Goal: Information Seeking & Learning: Learn about a topic

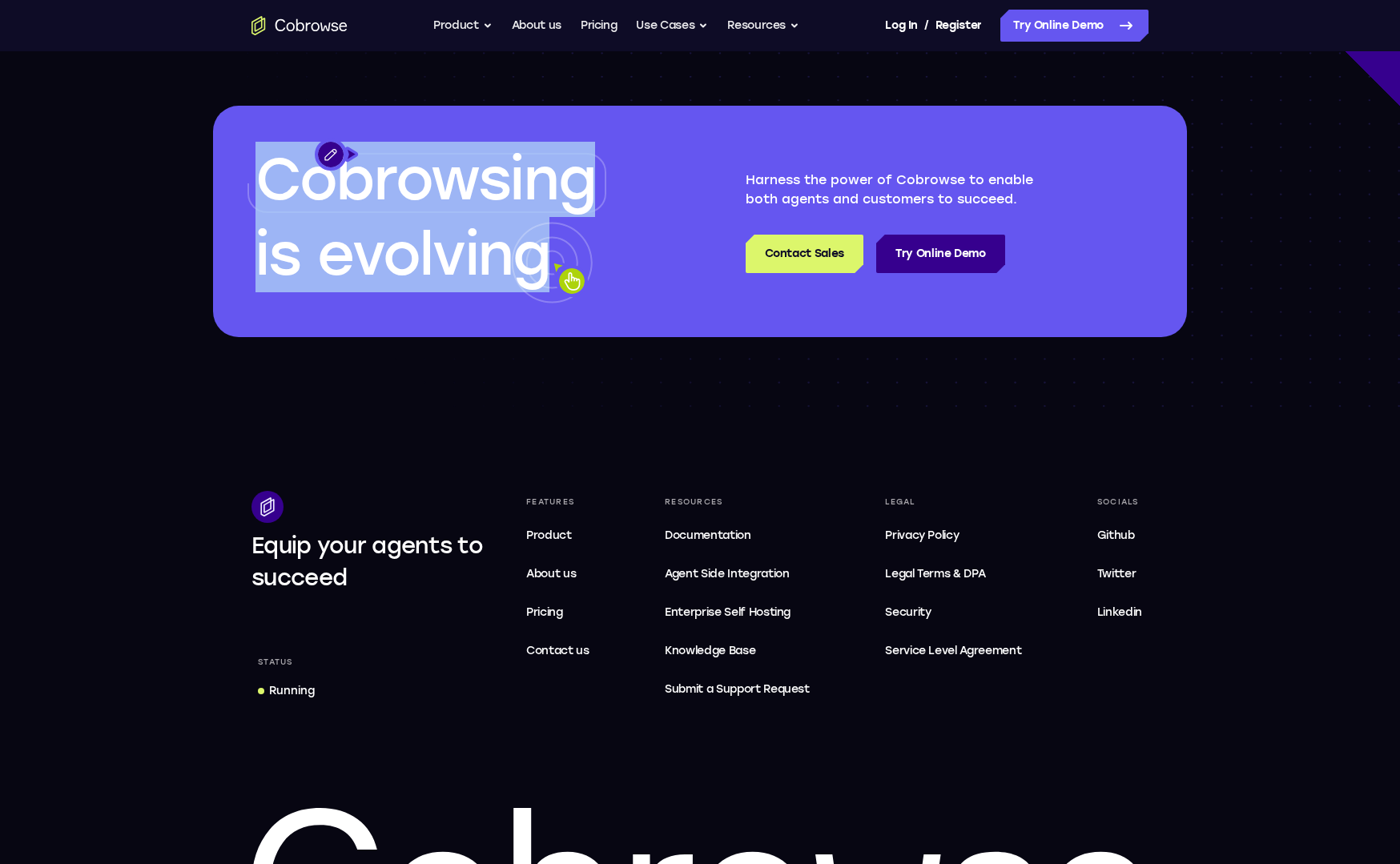
drag, startPoint x: 265, startPoint y: 202, endPoint x: 427, endPoint y: 278, distance: 178.9
click at [427, 278] on div "Cobrowsing is evolving" at bounding box center [433, 221] width 442 height 231
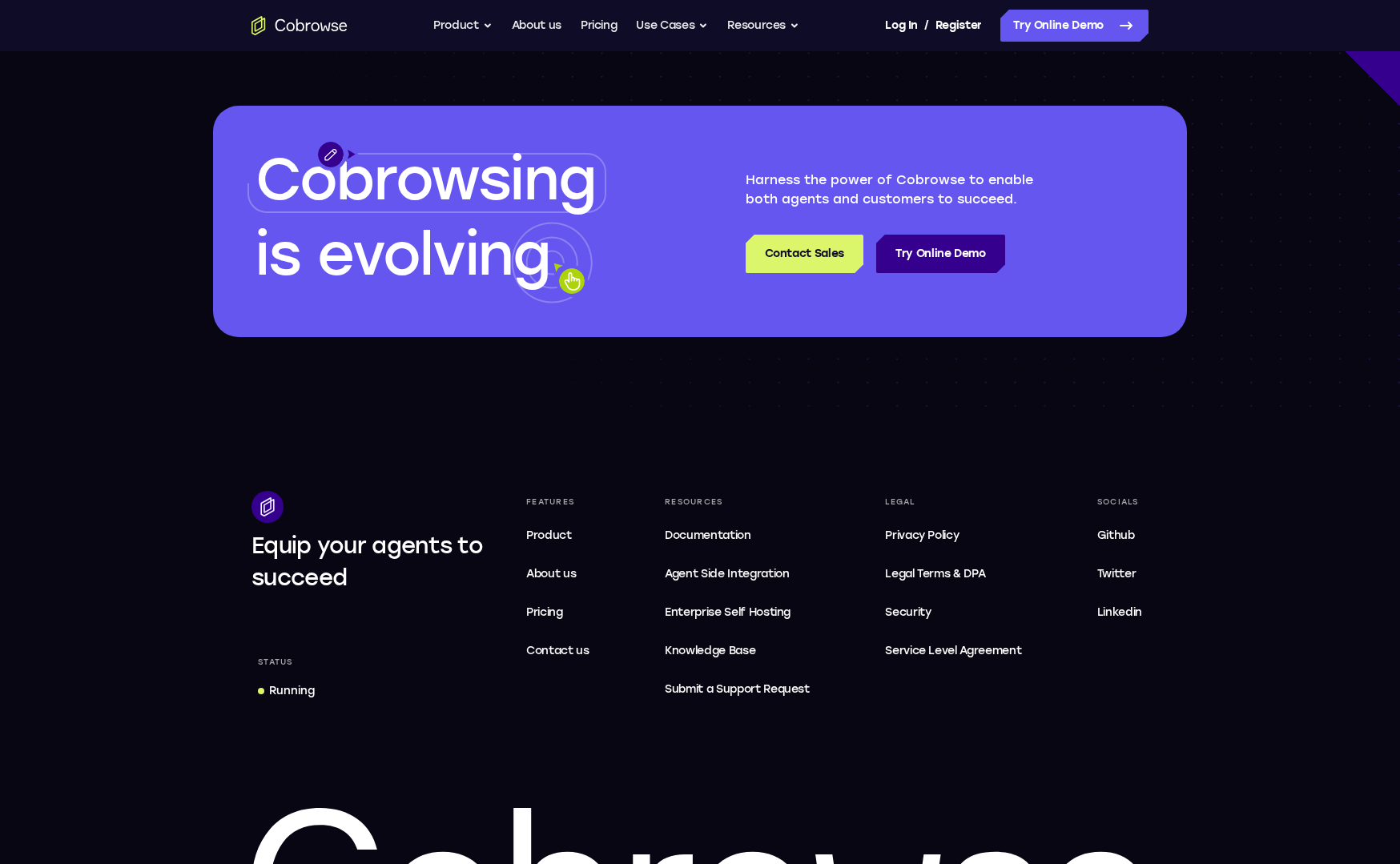
click at [511, 279] on icon at bounding box center [551, 262] width 81 height 81
click at [930, 267] on link "Try Online Demo" at bounding box center [940, 254] width 129 height 39
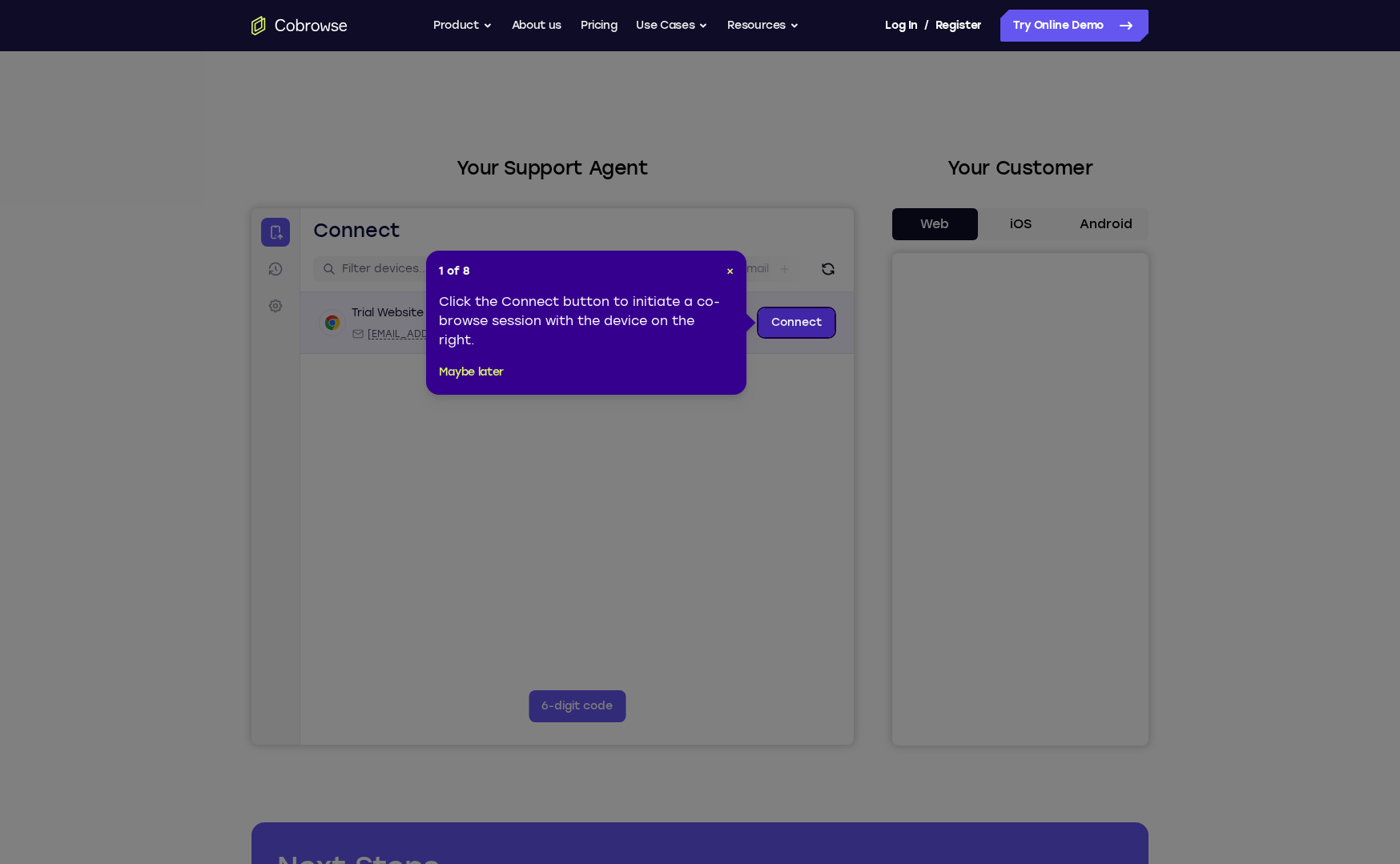
click at [808, 327] on link "Connect" at bounding box center [796, 323] width 76 height 29
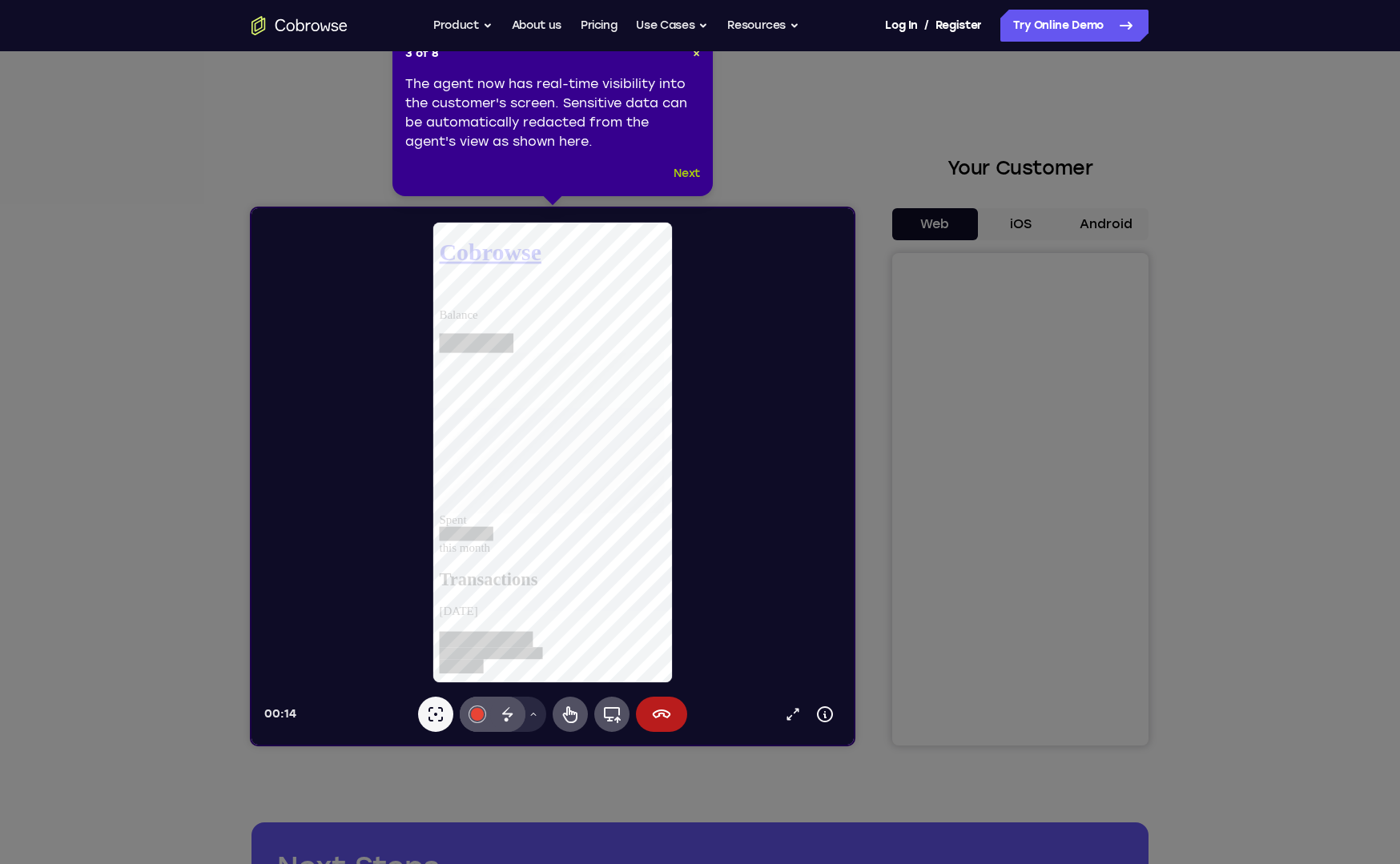
click at [687, 175] on button "Next" at bounding box center [686, 174] width 26 height 19
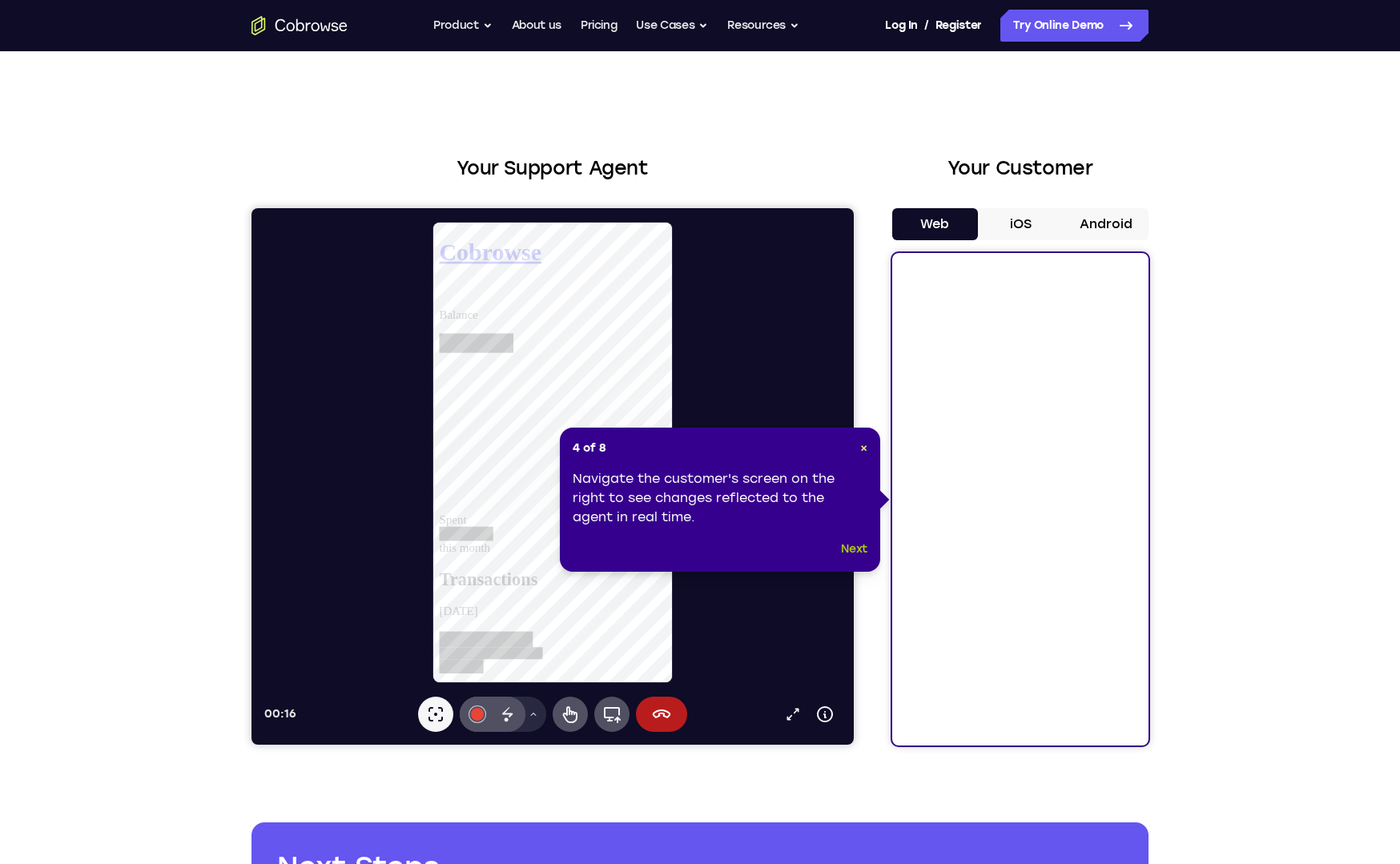
click at [853, 553] on button "Next" at bounding box center [853, 550] width 26 height 19
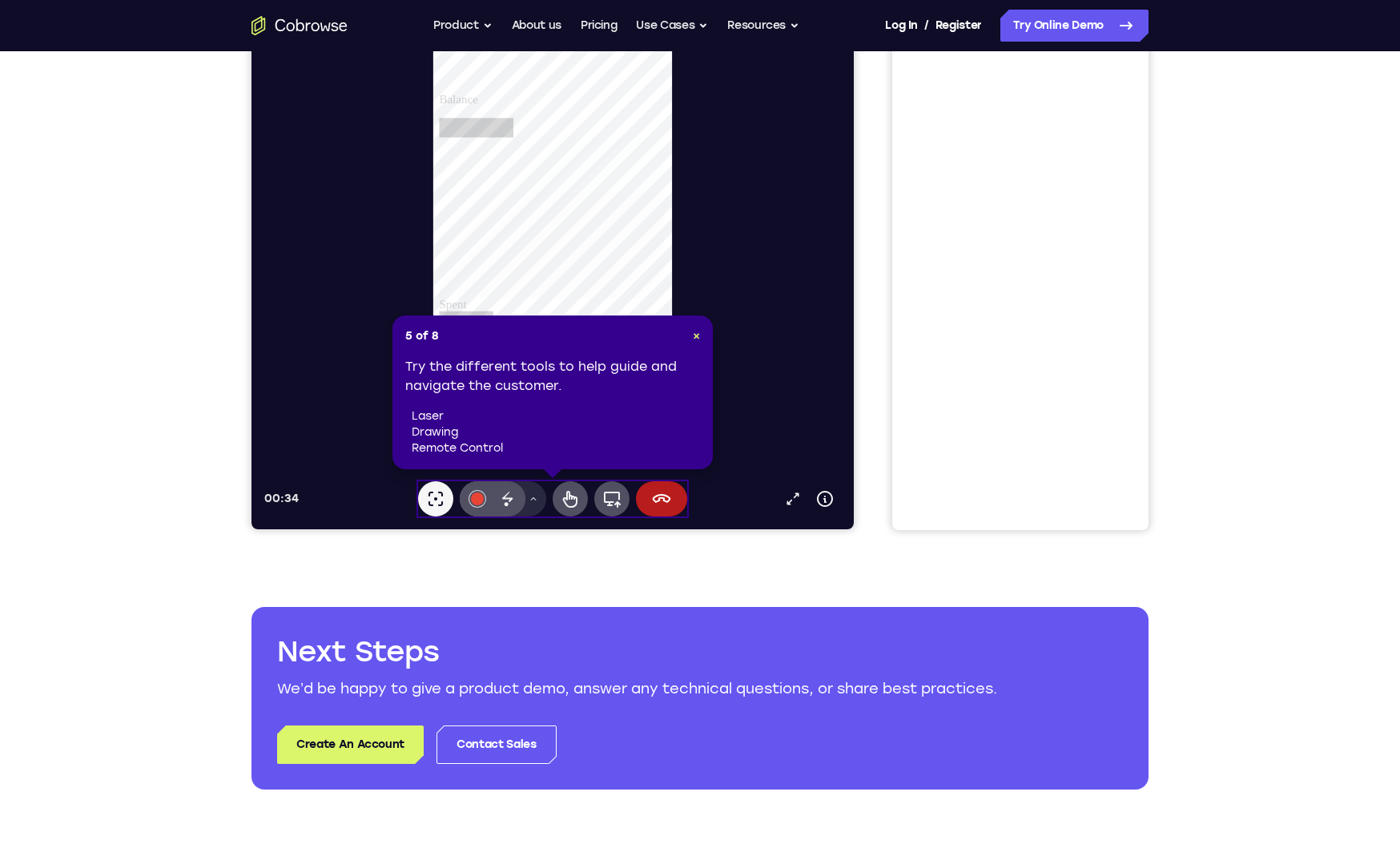
scroll to position [217, 0]
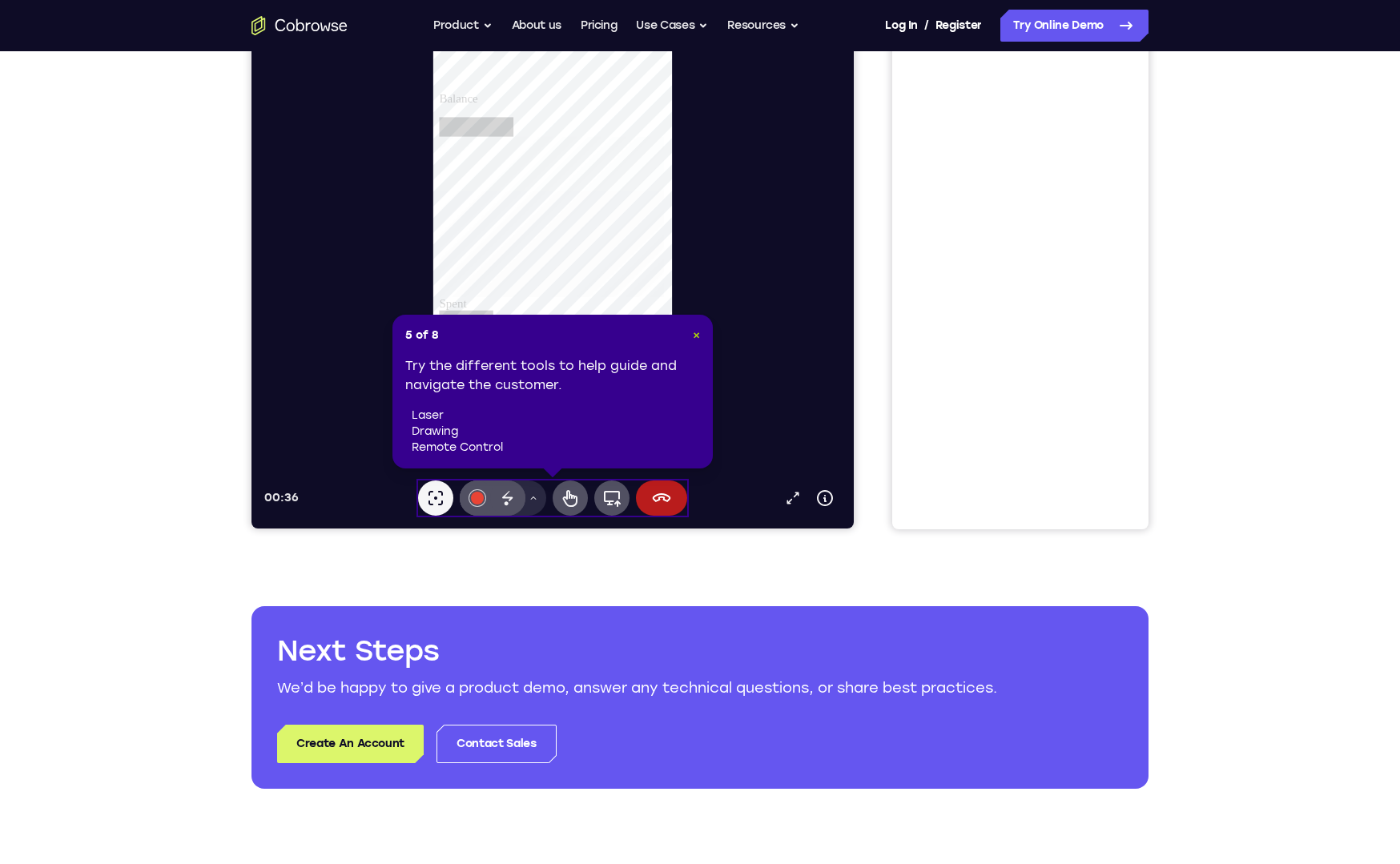
click at [696, 339] on span "×" at bounding box center [696, 335] width 7 height 14
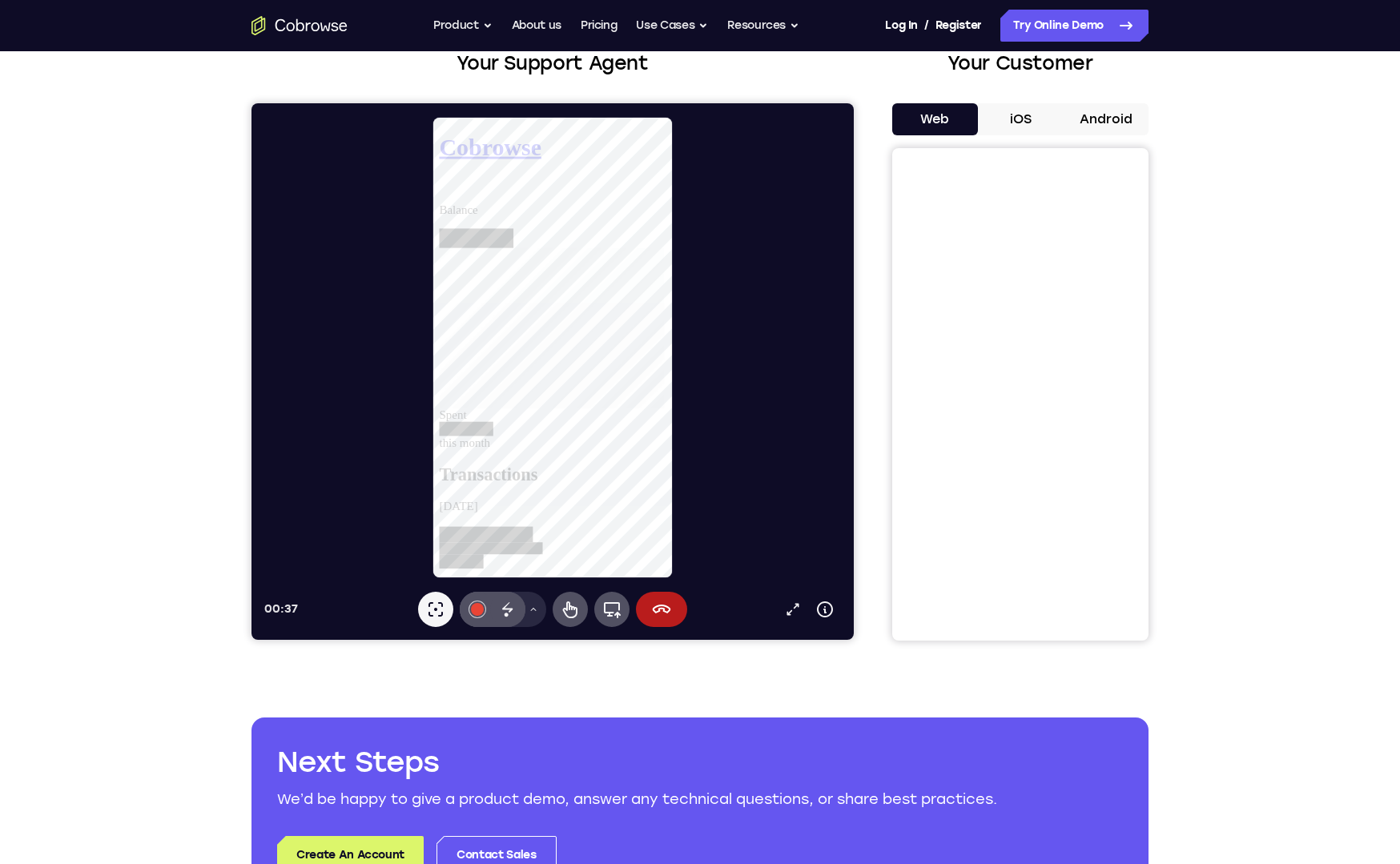
scroll to position [56, 0]
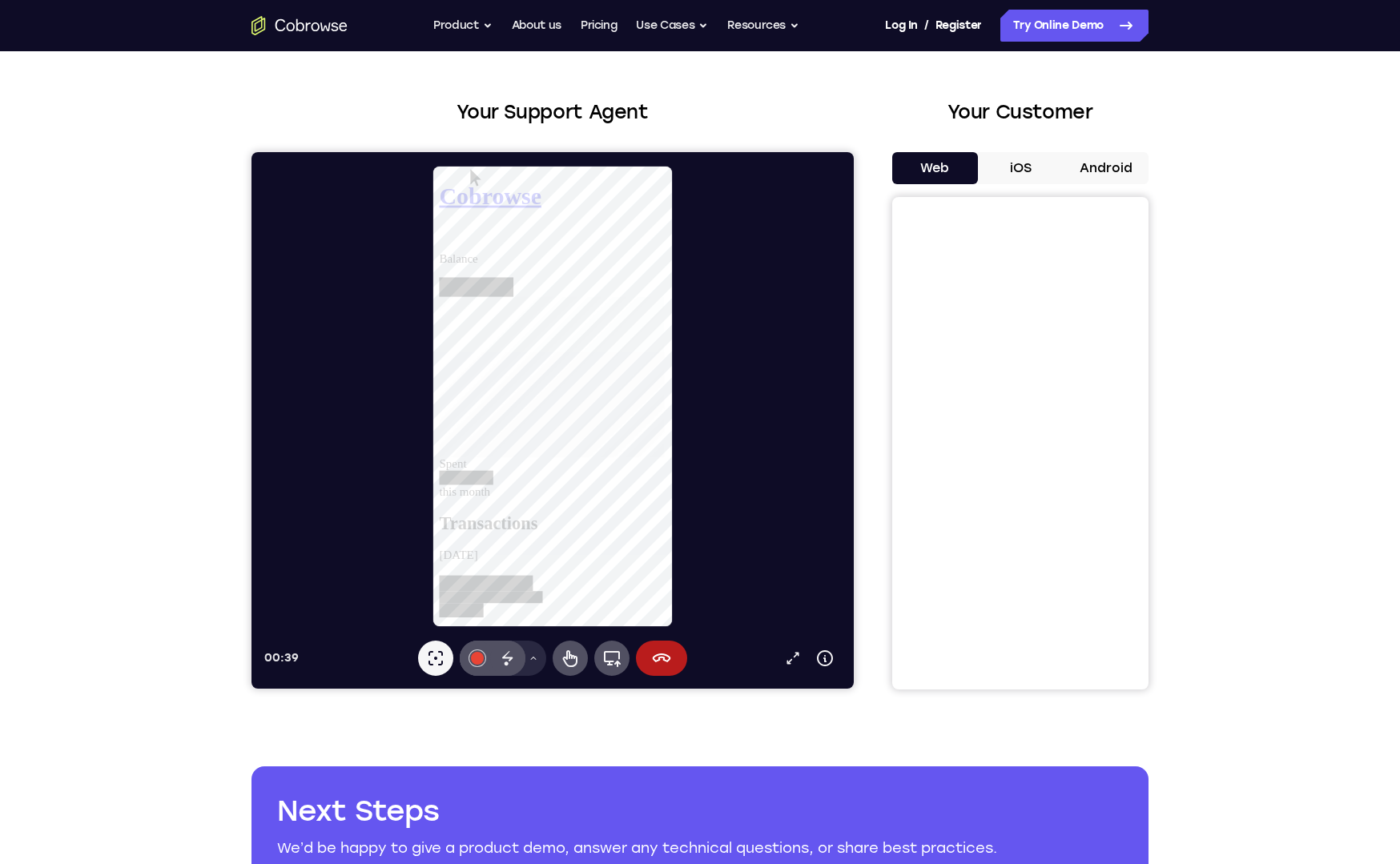
click at [1030, 160] on button "iOS" at bounding box center [1021, 167] width 86 height 32
click at [1110, 165] on button "Android" at bounding box center [1106, 167] width 86 height 32
click at [1022, 173] on button "iOS" at bounding box center [1021, 167] width 86 height 32
drag, startPoint x: 937, startPoint y: 167, endPoint x: 944, endPoint y: 169, distance: 7.3
click at [938, 168] on button "Web" at bounding box center [935, 167] width 86 height 32
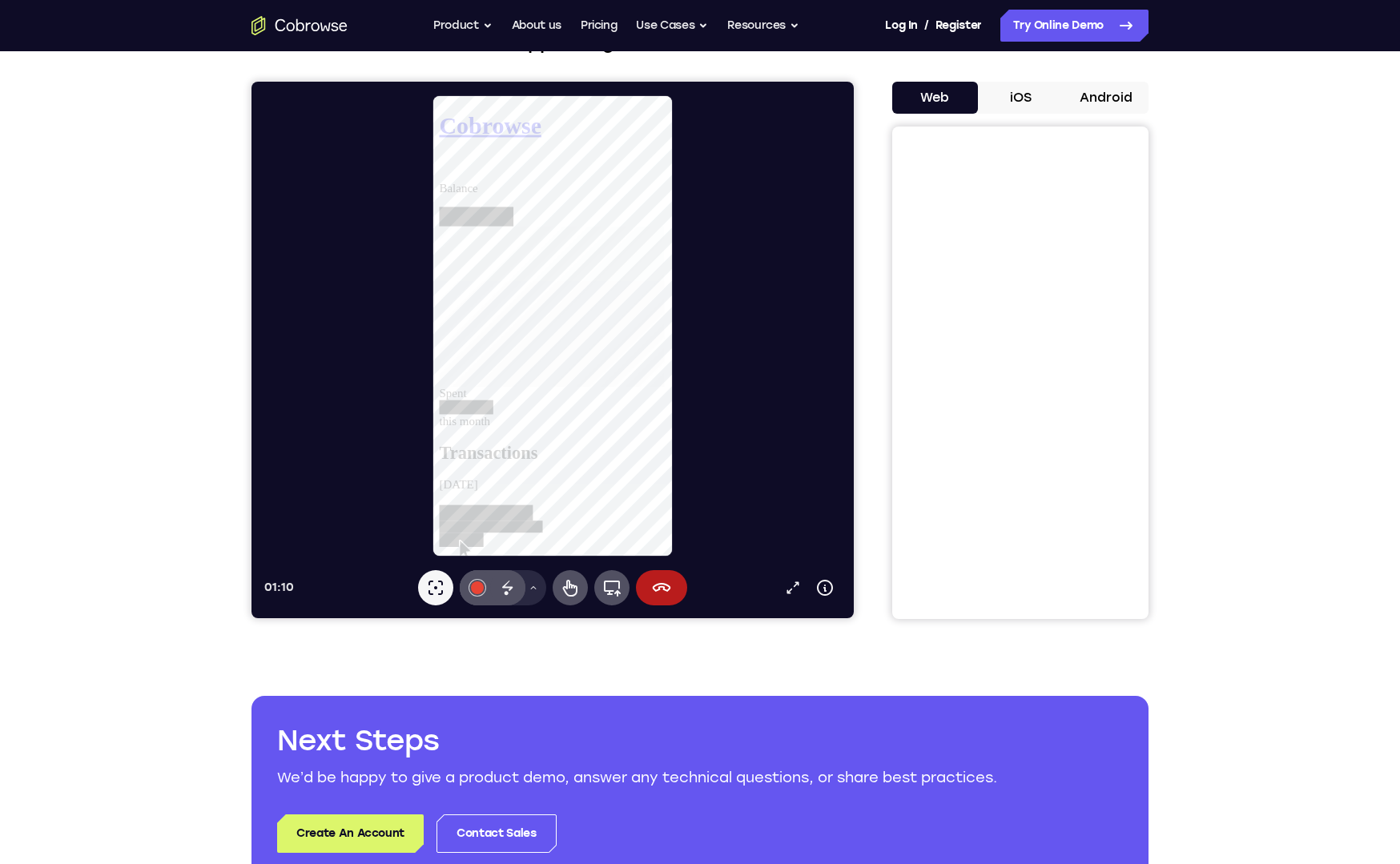
scroll to position [124, 0]
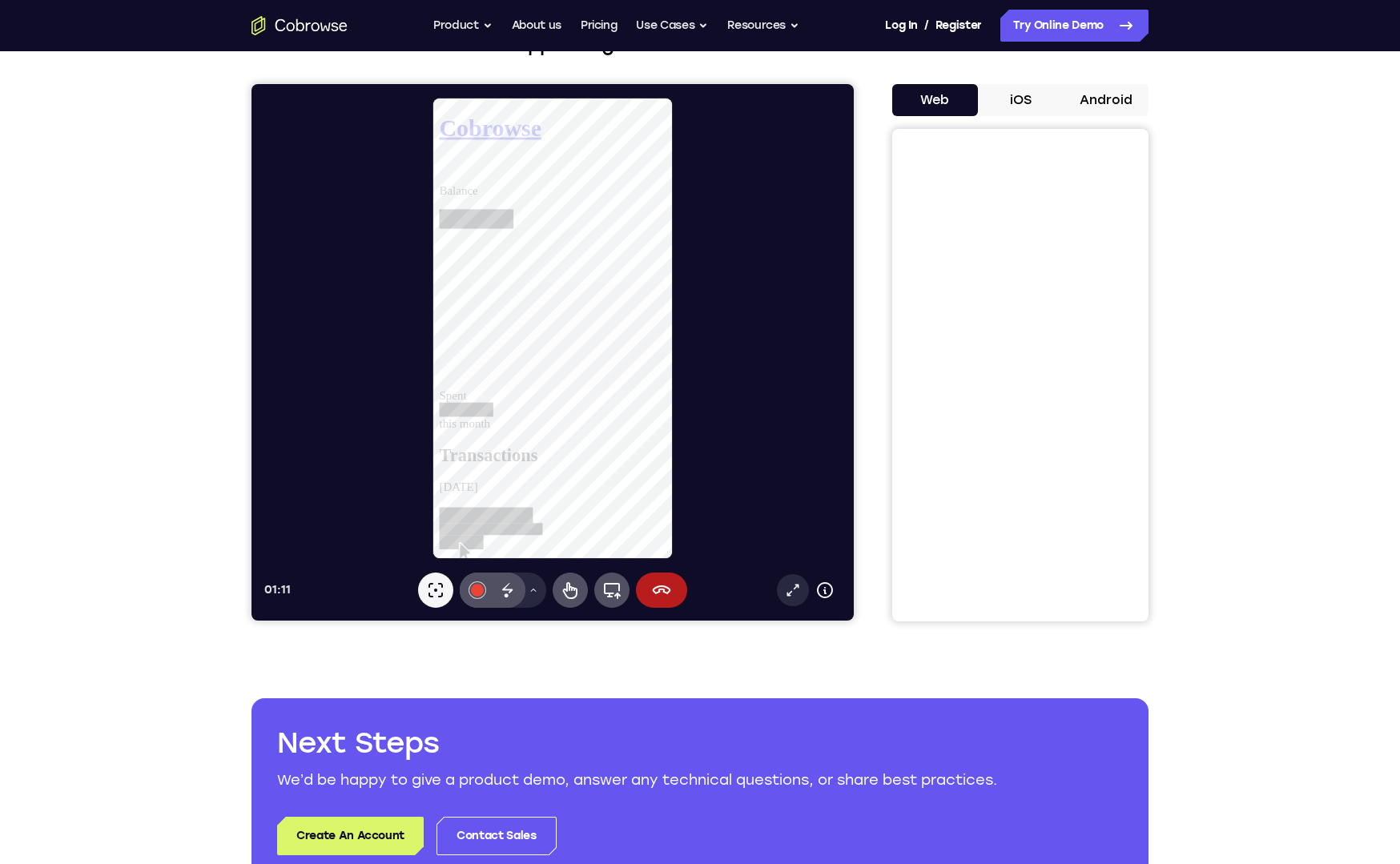
click at [786, 597] on icon at bounding box center [792, 590] width 16 height 16
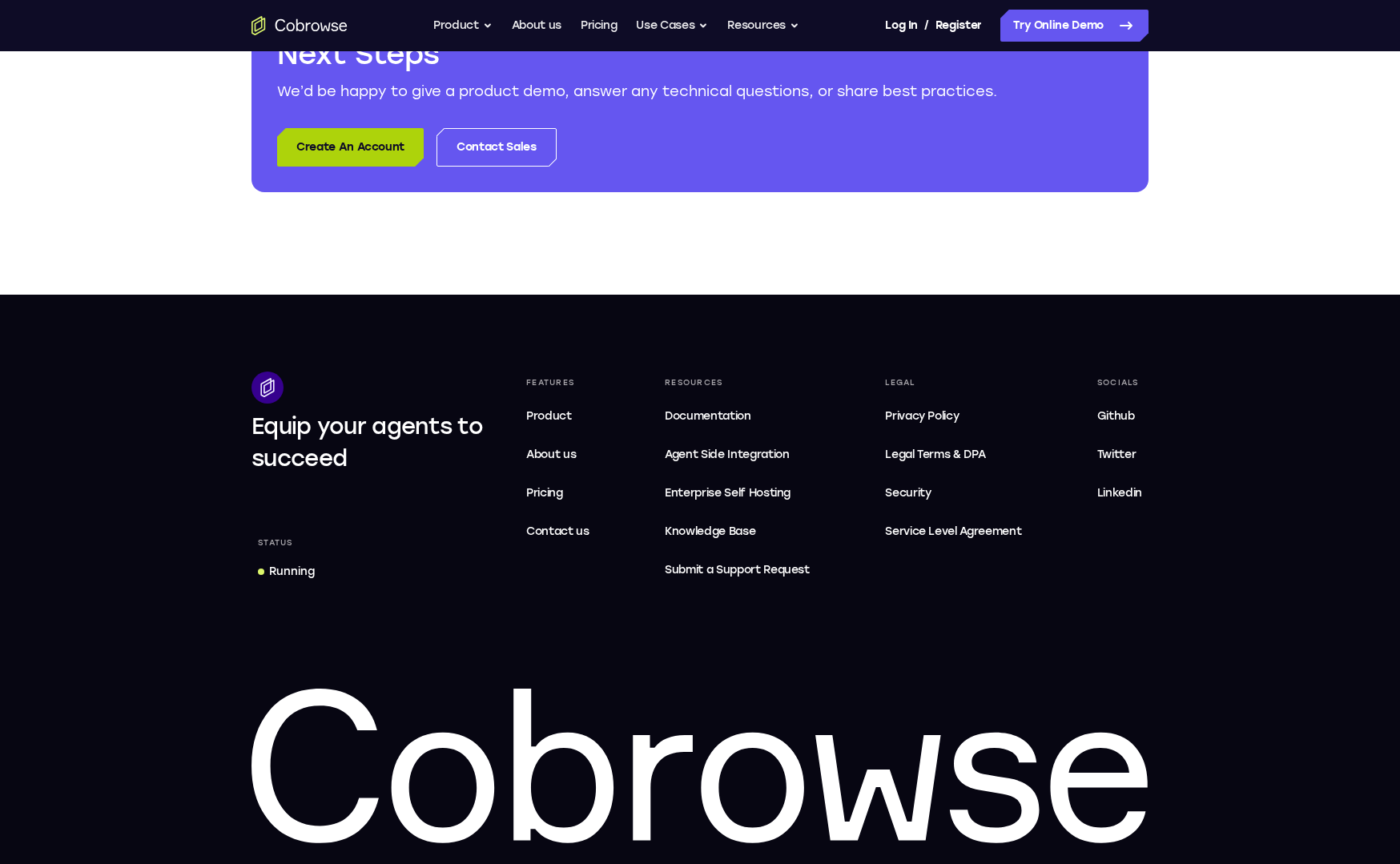
scroll to position [819, 0]
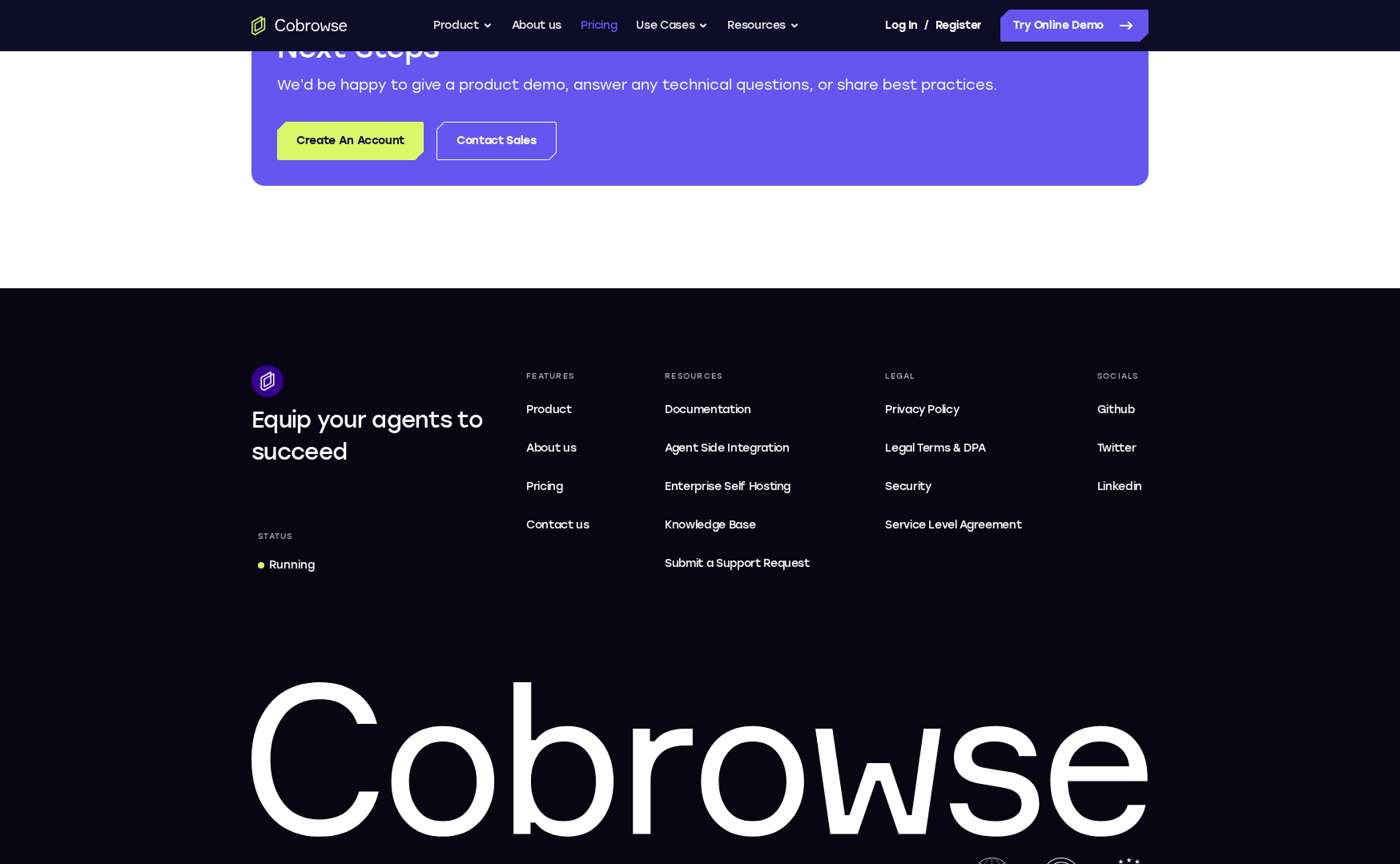
click at [591, 26] on link "Pricing" at bounding box center [599, 25] width 37 height 32
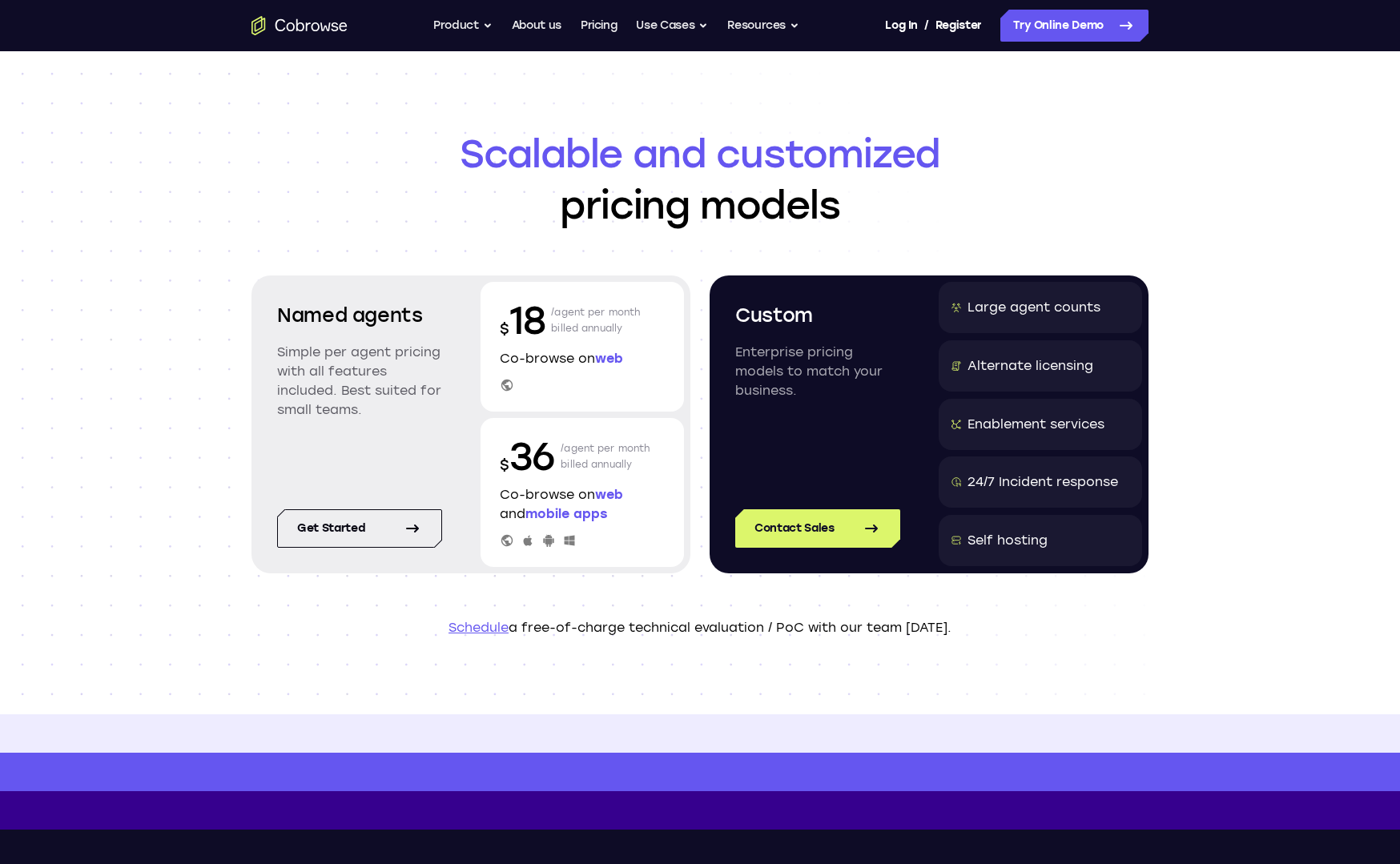
drag, startPoint x: 759, startPoint y: 392, endPoint x: 820, endPoint y: 393, distance: 61.0
click at [820, 393] on p "Enterprise pricing models to match your business." at bounding box center [818, 372] width 165 height 58
drag, startPoint x: 762, startPoint y: 350, endPoint x: 818, endPoint y: 351, distance: 56.0
click at [761, 351] on p "Enterprise pricing models to match your business." at bounding box center [818, 372] width 165 height 58
drag, startPoint x: 977, startPoint y: 363, endPoint x: 1154, endPoint y: 366, distance: 177.0
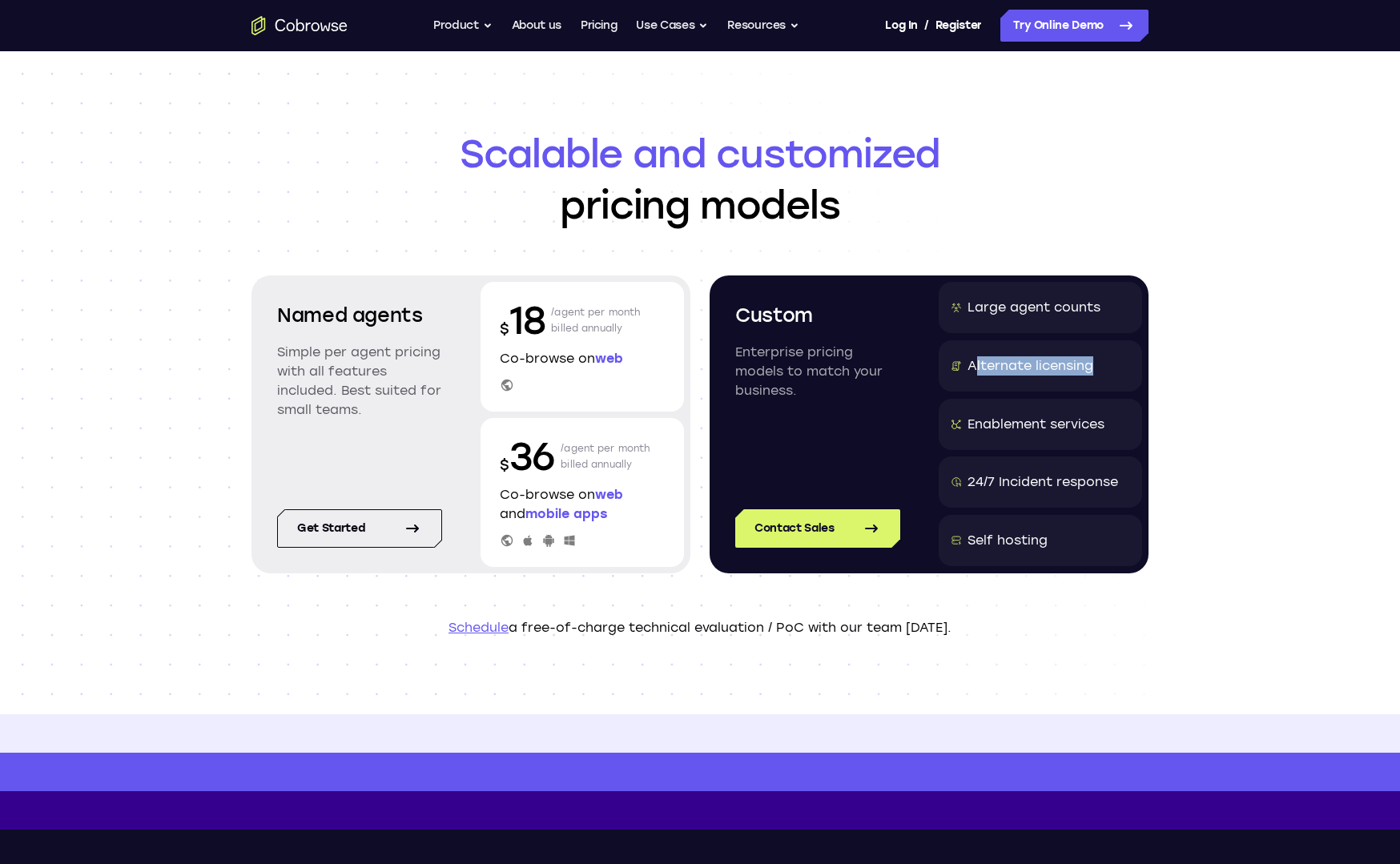
click at [1169, 364] on header "Scalable and customized pricing models Named agents Simple per agent pricing wi…" at bounding box center [700, 382] width 1026 height 663
drag, startPoint x: 1012, startPoint y: 423, endPoint x: 989, endPoint y: 427, distance: 23.3
click at [1010, 423] on div "Enablement services" at bounding box center [1036, 425] width 137 height 19
drag, startPoint x: 970, startPoint y: 425, endPoint x: 1107, endPoint y: 425, distance: 137.0
click at [1107, 425] on div "Enablement services" at bounding box center [1040, 424] width 203 height 51
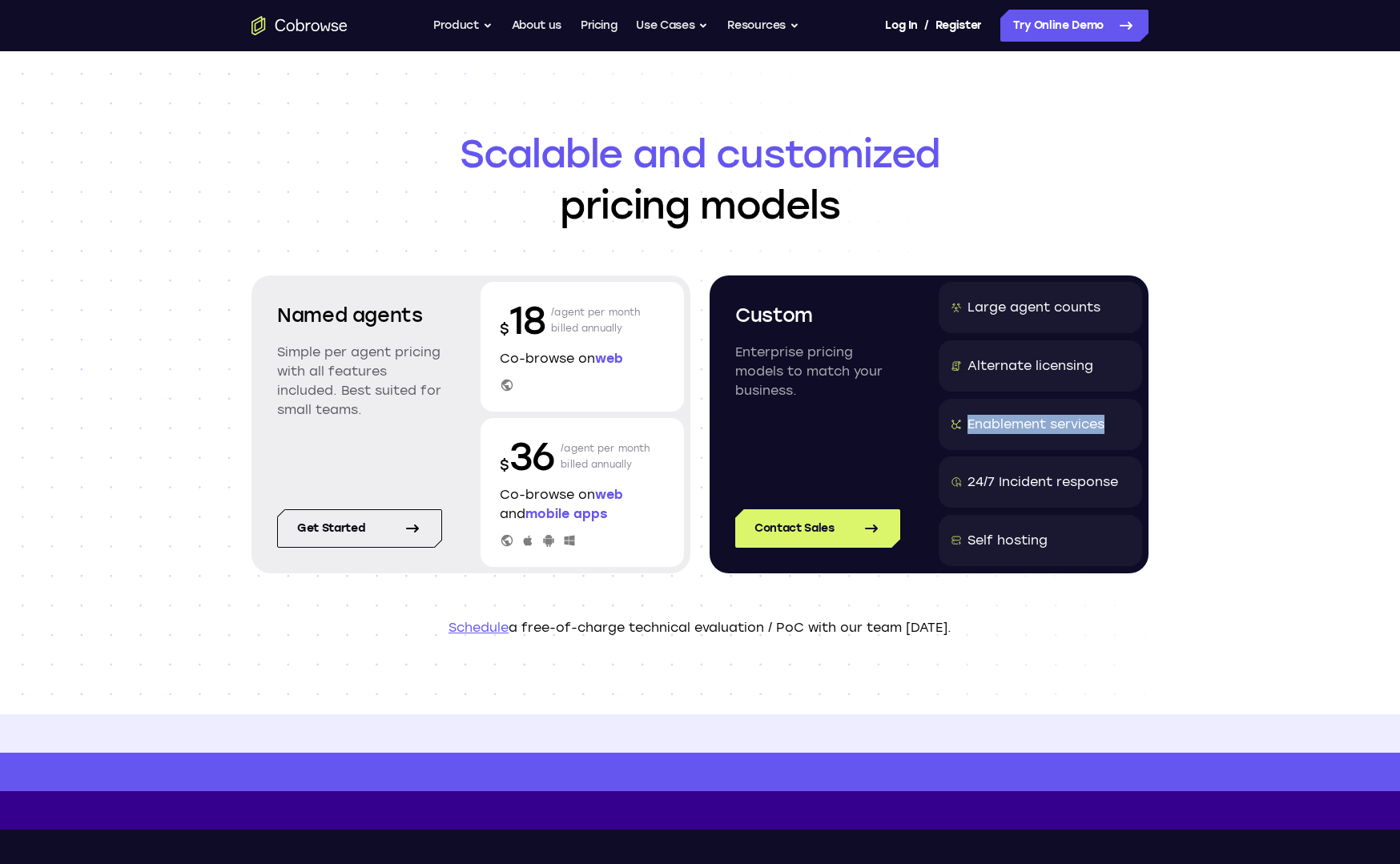
click at [1107, 425] on div "Enablement services" at bounding box center [1040, 424] width 203 height 51
drag, startPoint x: 584, startPoint y: 332, endPoint x: 570, endPoint y: 394, distance: 63.6
click at [570, 394] on div "$ 18 /agent per month billed annually Co-browse on web" at bounding box center [582, 346] width 203 height 130
drag, startPoint x: 570, startPoint y: 394, endPoint x: 582, endPoint y: 378, distance: 20.0
click at [570, 393] on div "$ 18 /agent per month billed annually Co-browse on web" at bounding box center [582, 346] width 203 height 130
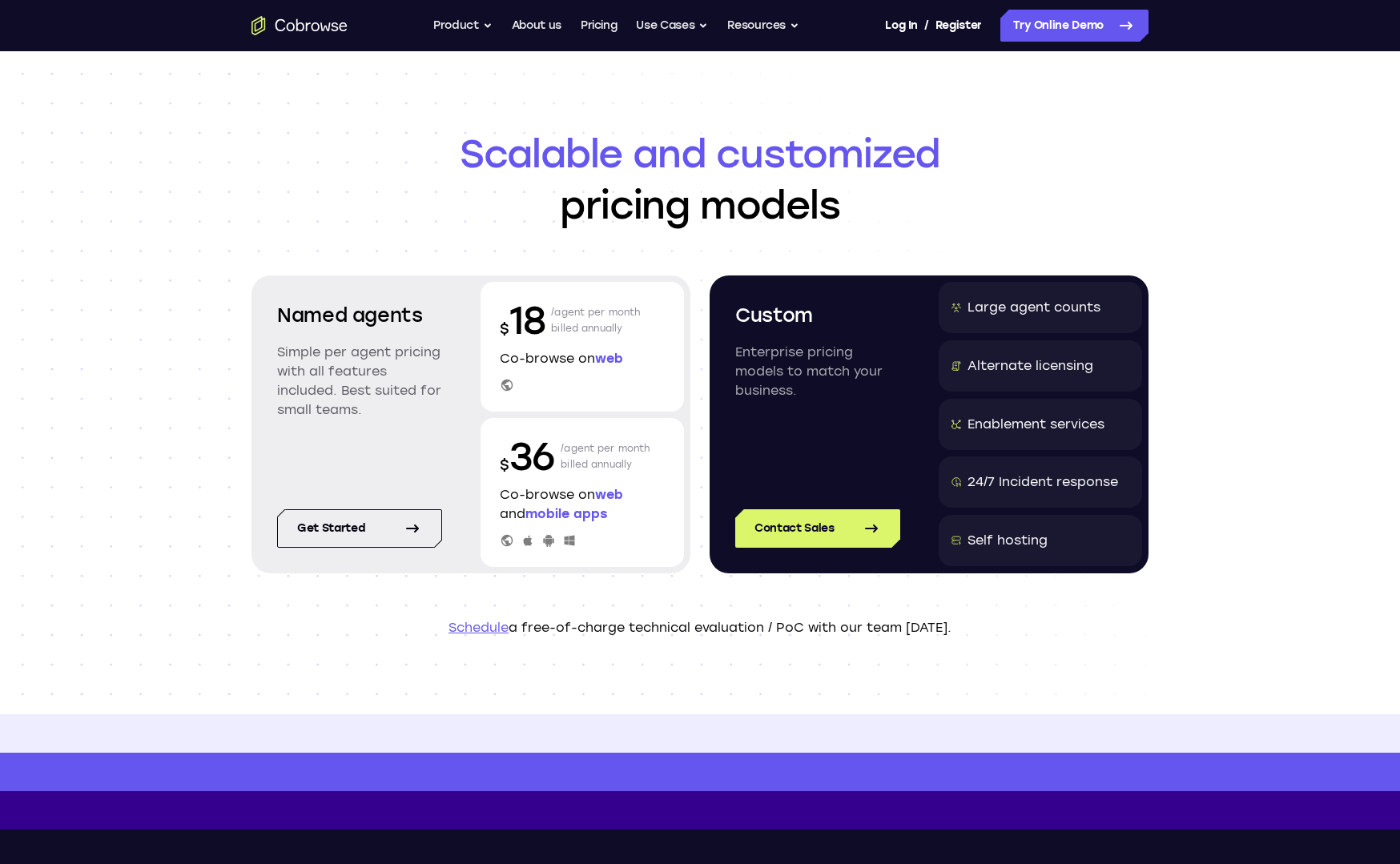
click at [611, 361] on span "web" at bounding box center [609, 359] width 28 height 15
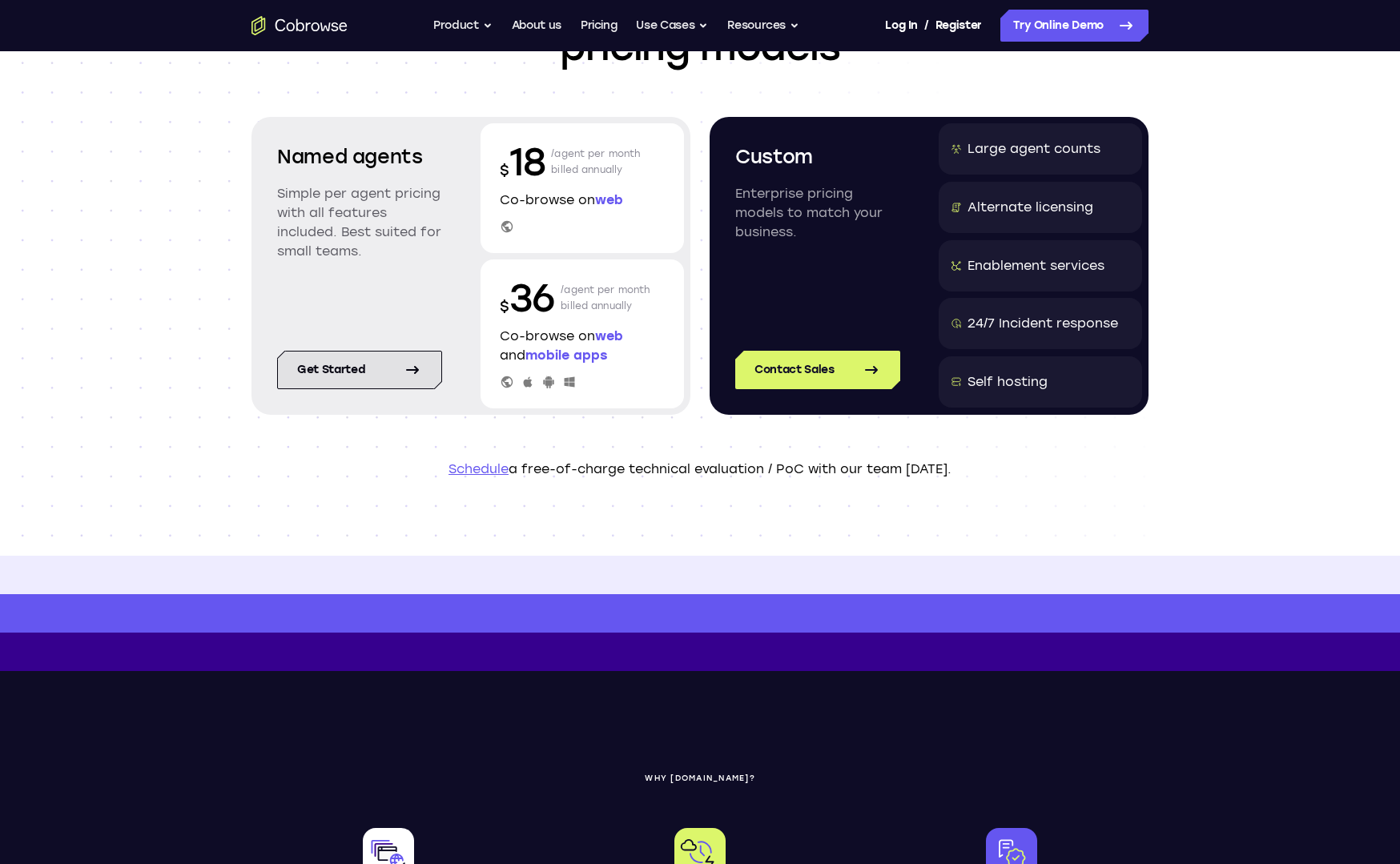
scroll to position [156, 0]
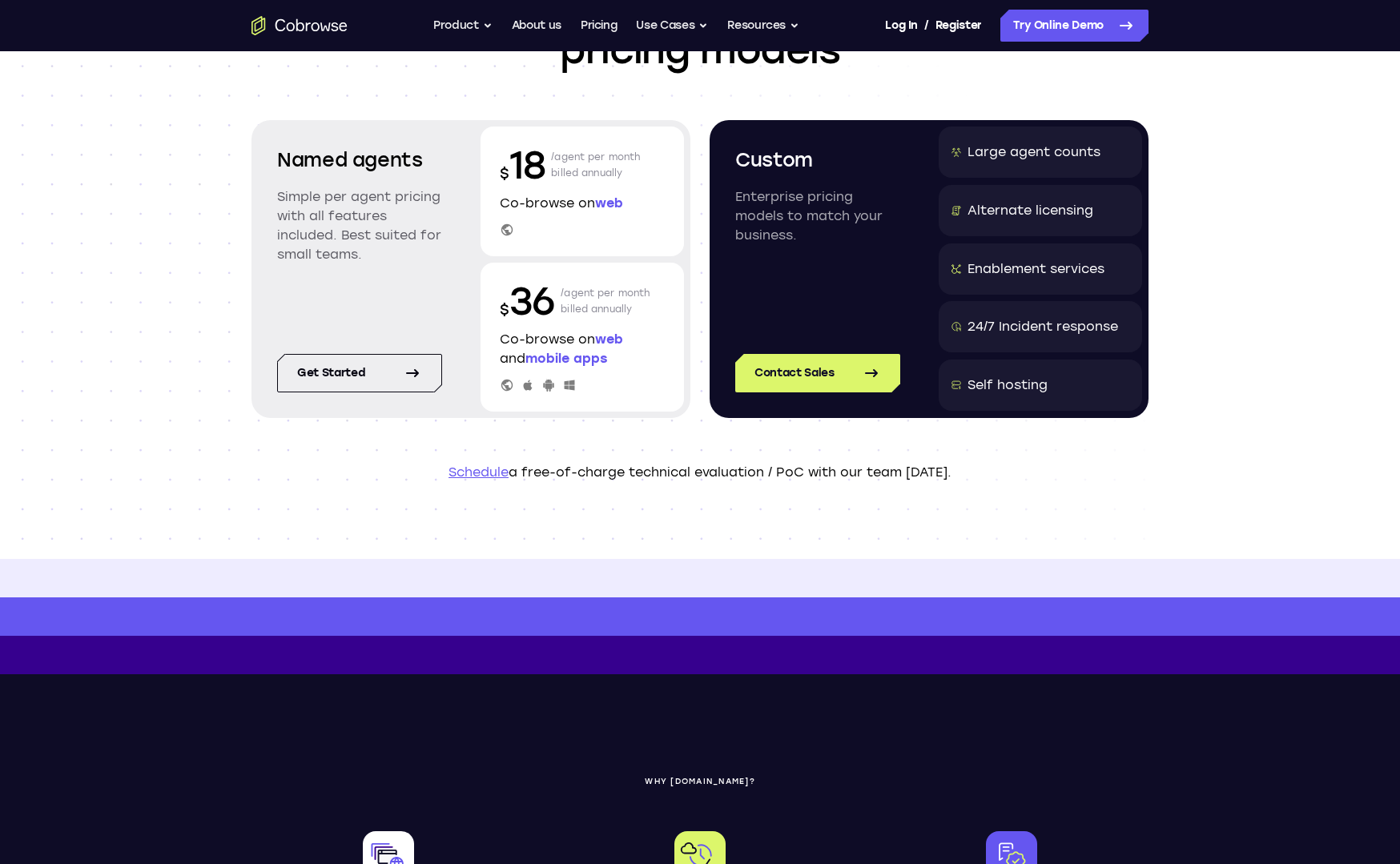
drag, startPoint x: 284, startPoint y: 196, endPoint x: 410, endPoint y: 257, distance: 140.0
click at [410, 257] on p "Simple per agent pricing with all features included. Best suited for small team…" at bounding box center [359, 225] width 165 height 76
drag, startPoint x: 410, startPoint y: 257, endPoint x: 401, endPoint y: 258, distance: 9.1
click at [409, 257] on p "Simple per agent pricing with all features included. Best suited for small team…" at bounding box center [359, 225] width 165 height 76
drag, startPoint x: 379, startPoint y: 259, endPoint x: 284, endPoint y: 160, distance: 137.2
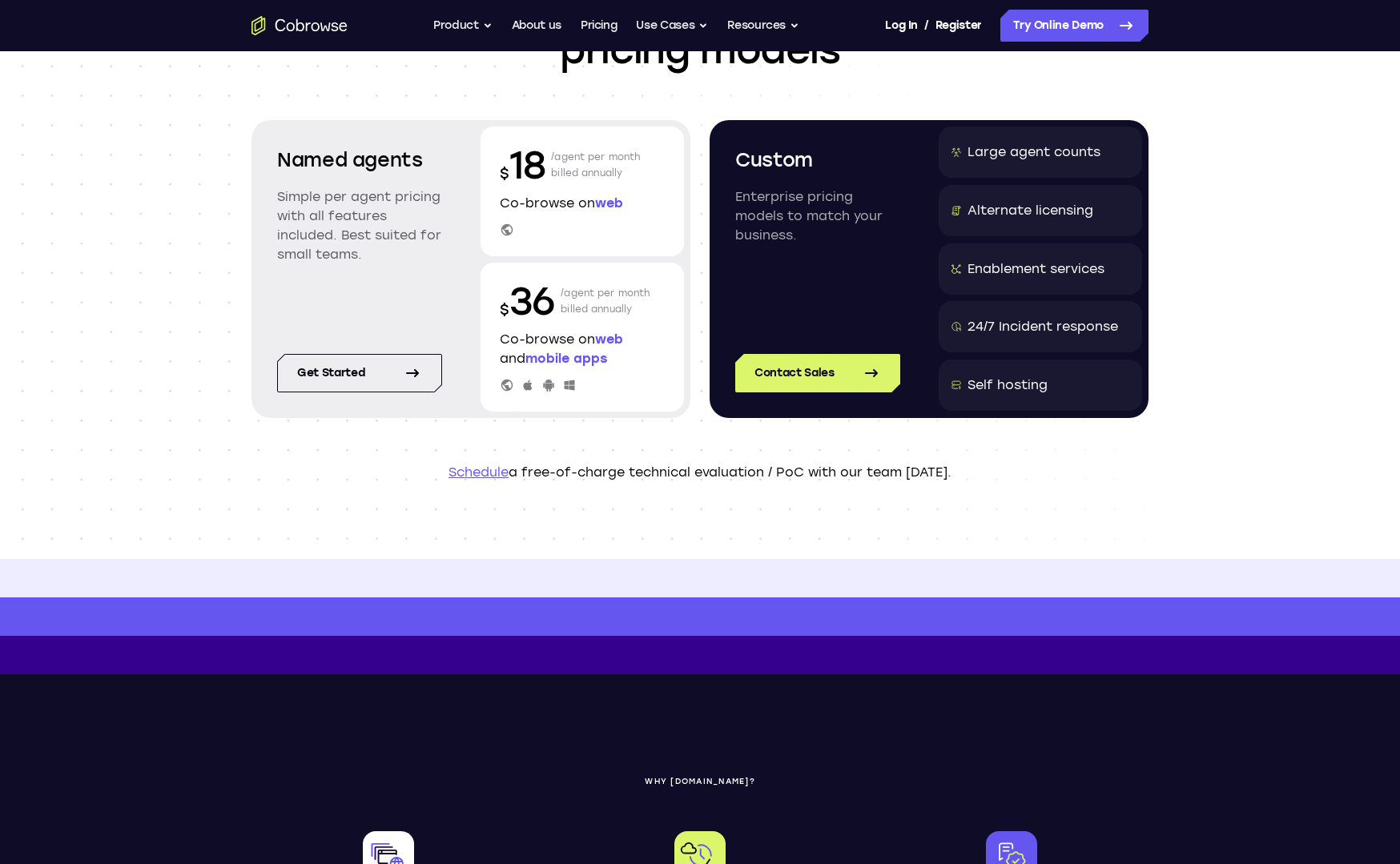
click at [284, 160] on div "Named agents Simple per agent pricing with all features included. Best suited f…" at bounding box center [360, 217] width 203 height 181
click at [284, 160] on h2 "Named agents" at bounding box center [359, 161] width 165 height 29
drag, startPoint x: 343, startPoint y: 227, endPoint x: 377, endPoint y: 263, distance: 49.5
click at [377, 263] on div "Named agents Simple per agent pricing with all features included. Best suited f…" at bounding box center [360, 217] width 203 height 181
drag, startPoint x: 377, startPoint y: 263, endPoint x: 376, endPoint y: 318, distance: 55.0
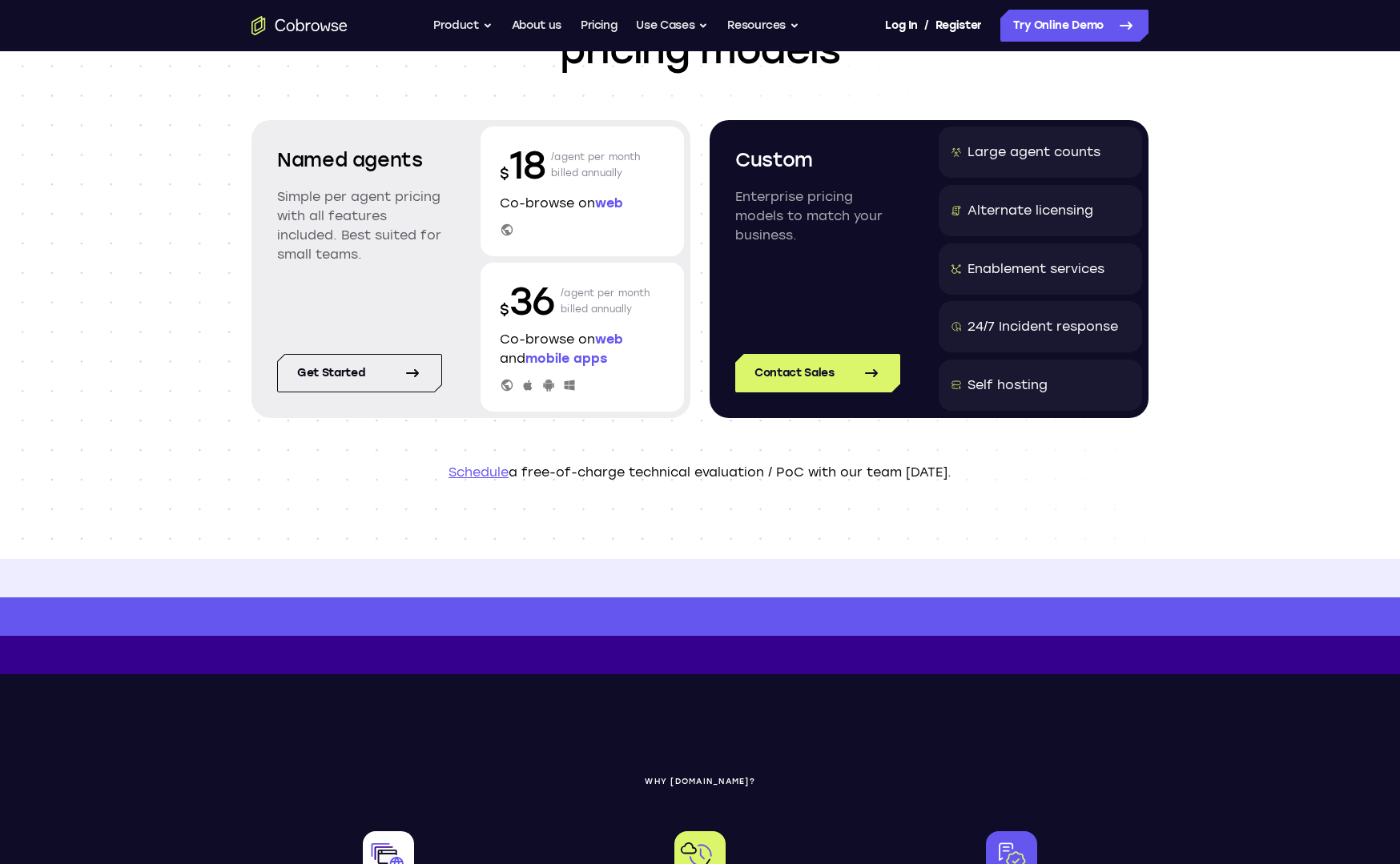
click at [377, 264] on div "Named agents Simple per agent pricing with all features included. Best suited f…" at bounding box center [360, 217] width 203 height 181
click at [344, 376] on link "Get started" at bounding box center [359, 373] width 165 height 39
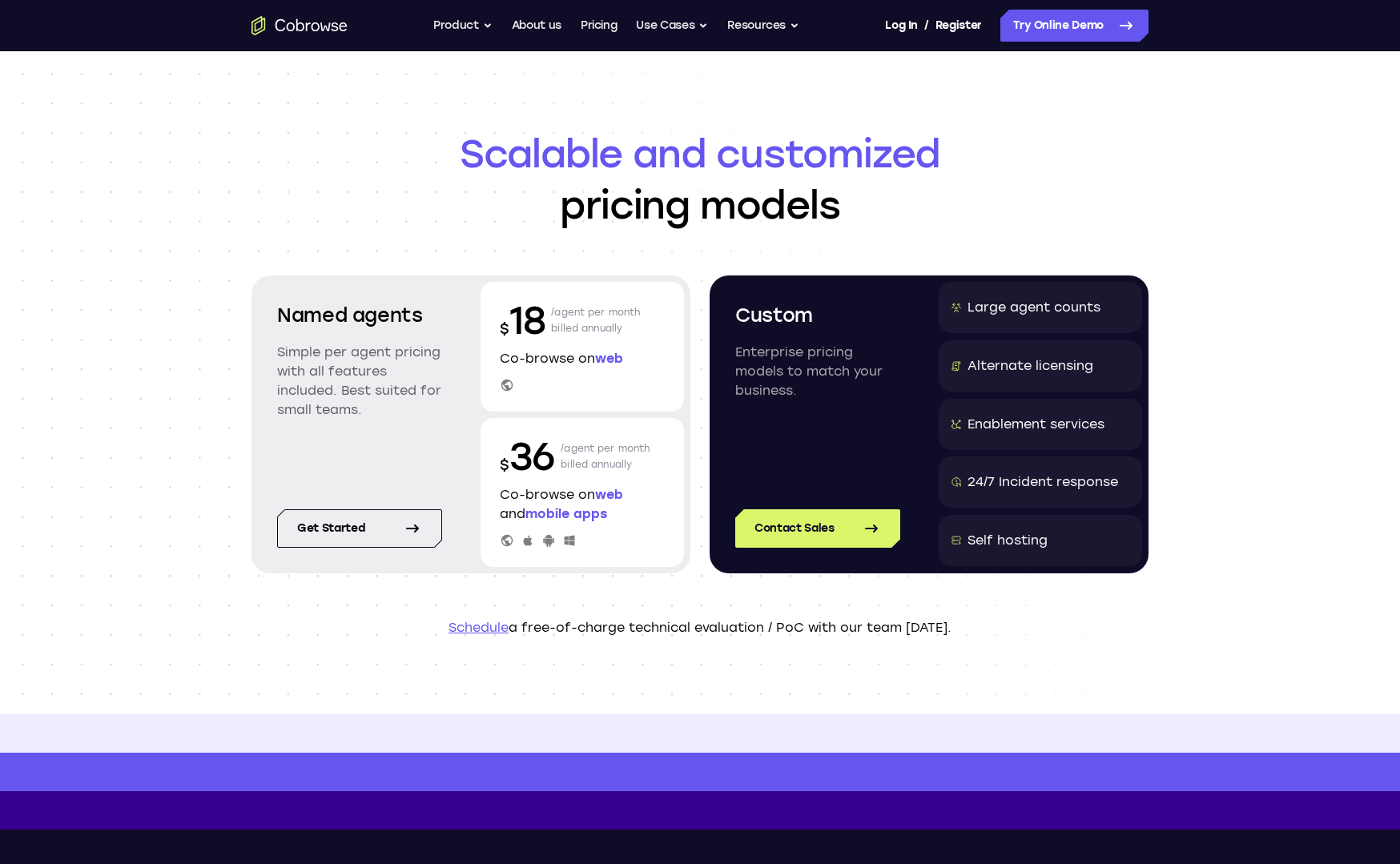
drag, startPoint x: 725, startPoint y: 186, endPoint x: 852, endPoint y: 212, distance: 129.6
click at [852, 212] on h1 "Scalable and customized pricing models" at bounding box center [700, 179] width 897 height 103
drag, startPoint x: 852, startPoint y: 212, endPoint x: 724, endPoint y: 199, distance: 128.7
click at [851, 213] on h1 "Scalable and customized pricing models" at bounding box center [700, 179] width 897 height 103
